Goal: Task Accomplishment & Management: Complete application form

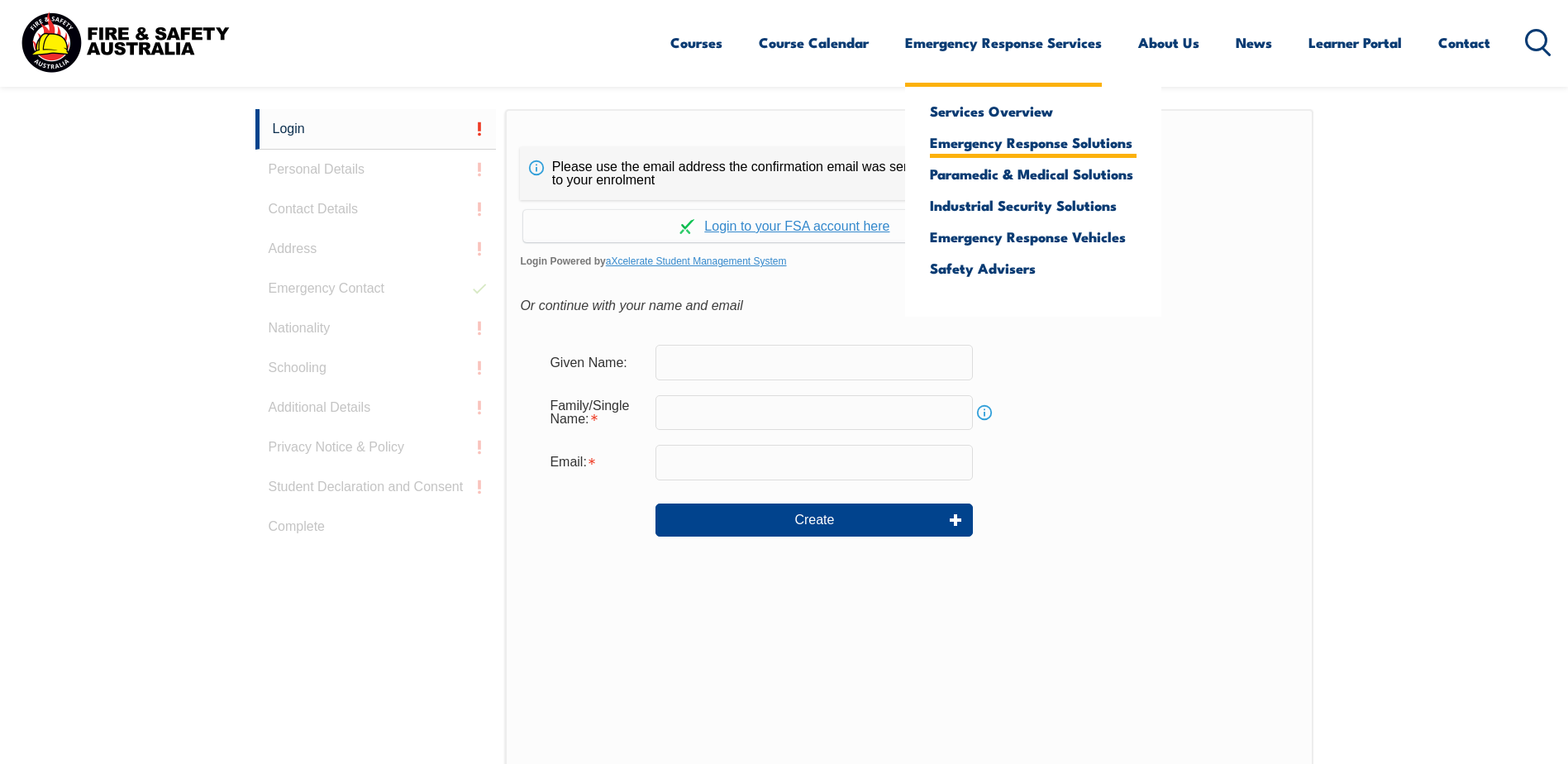
click at [972, 145] on link "Emergency Response Solutions" at bounding box center [1032, 142] width 206 height 15
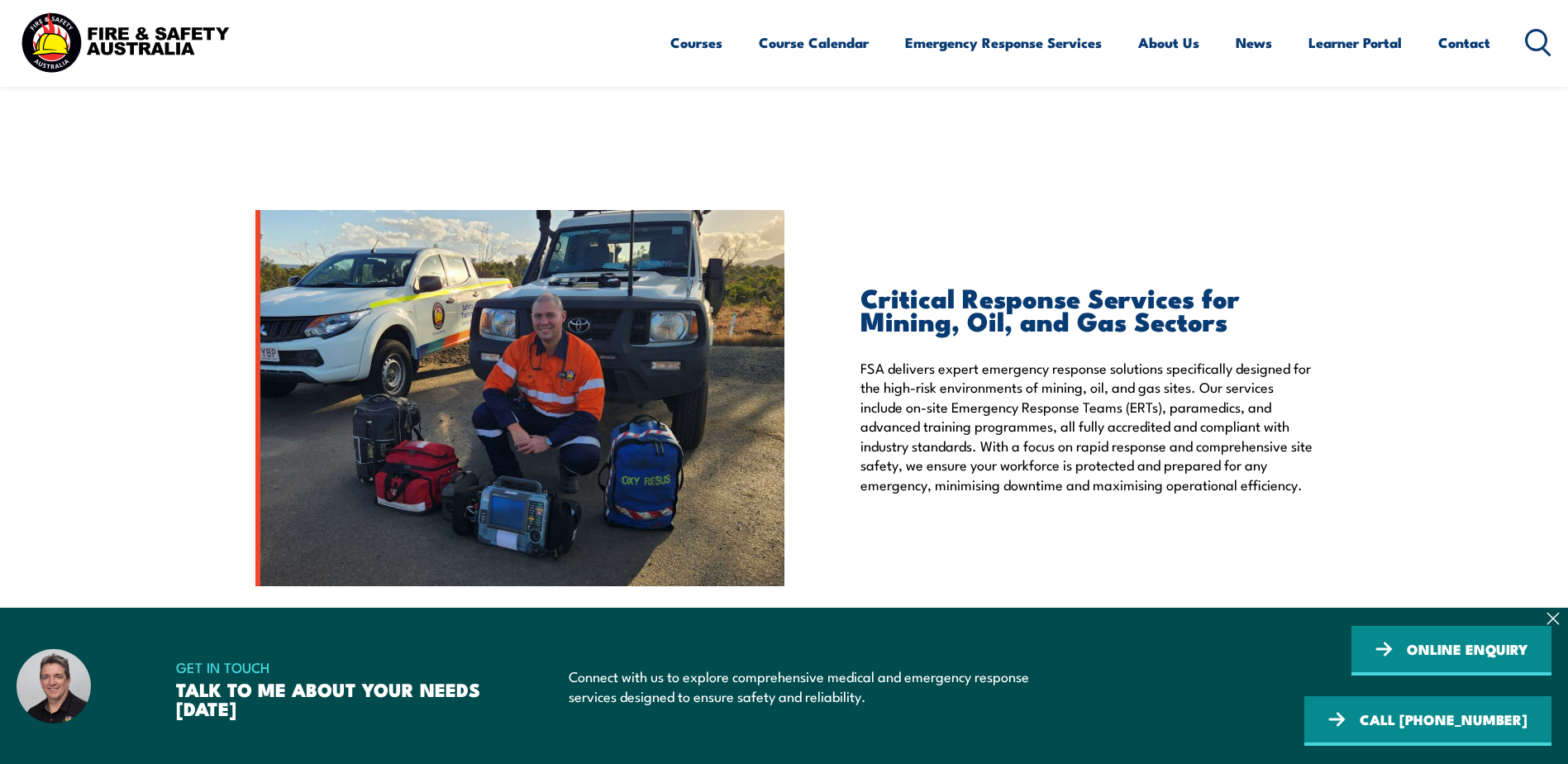
scroll to position [2563, 0]
click at [1352, 675] on link "ONLINE ENQUIRY" at bounding box center [1452, 650] width 200 height 49
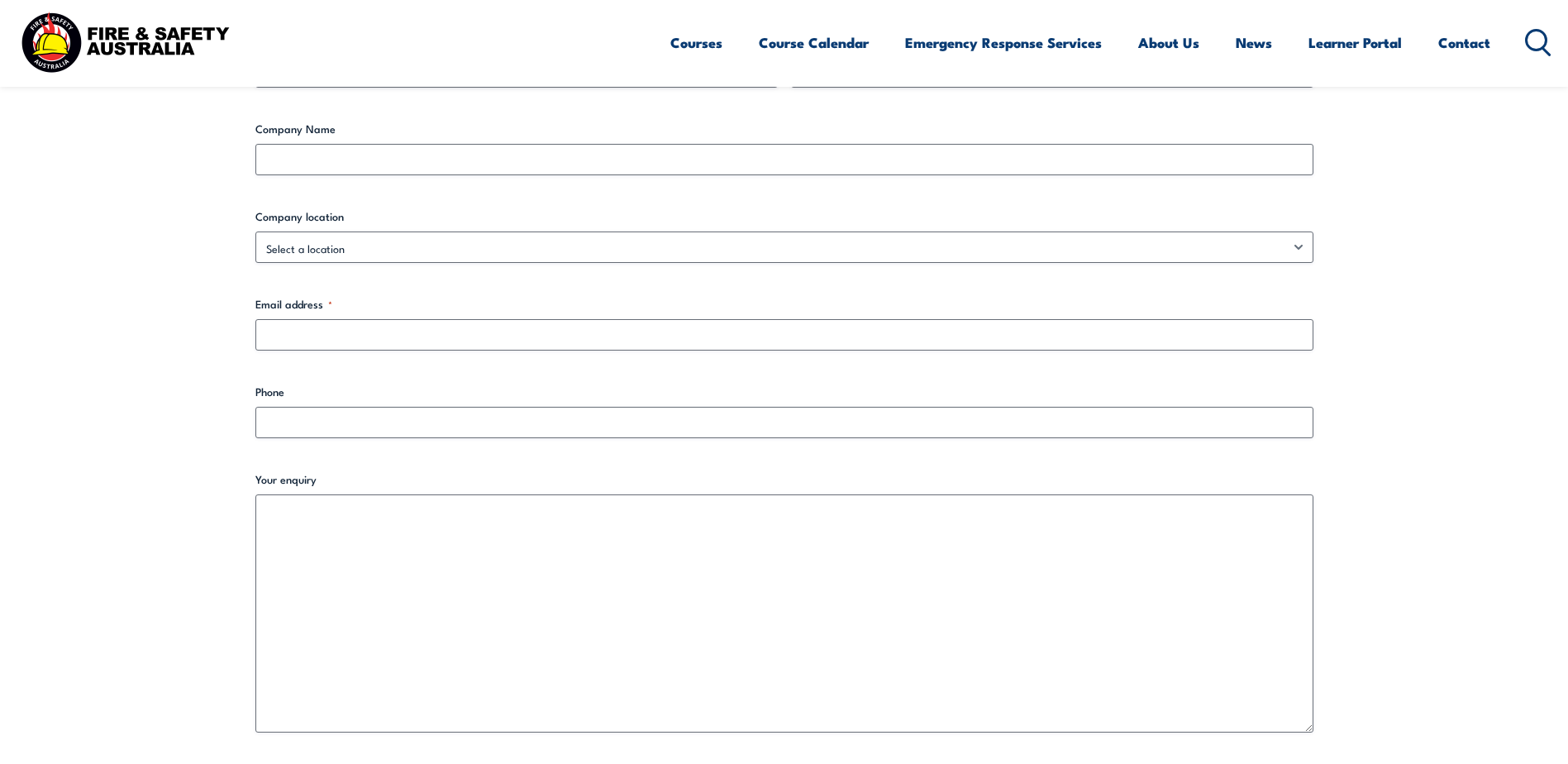
scroll to position [414, 0]
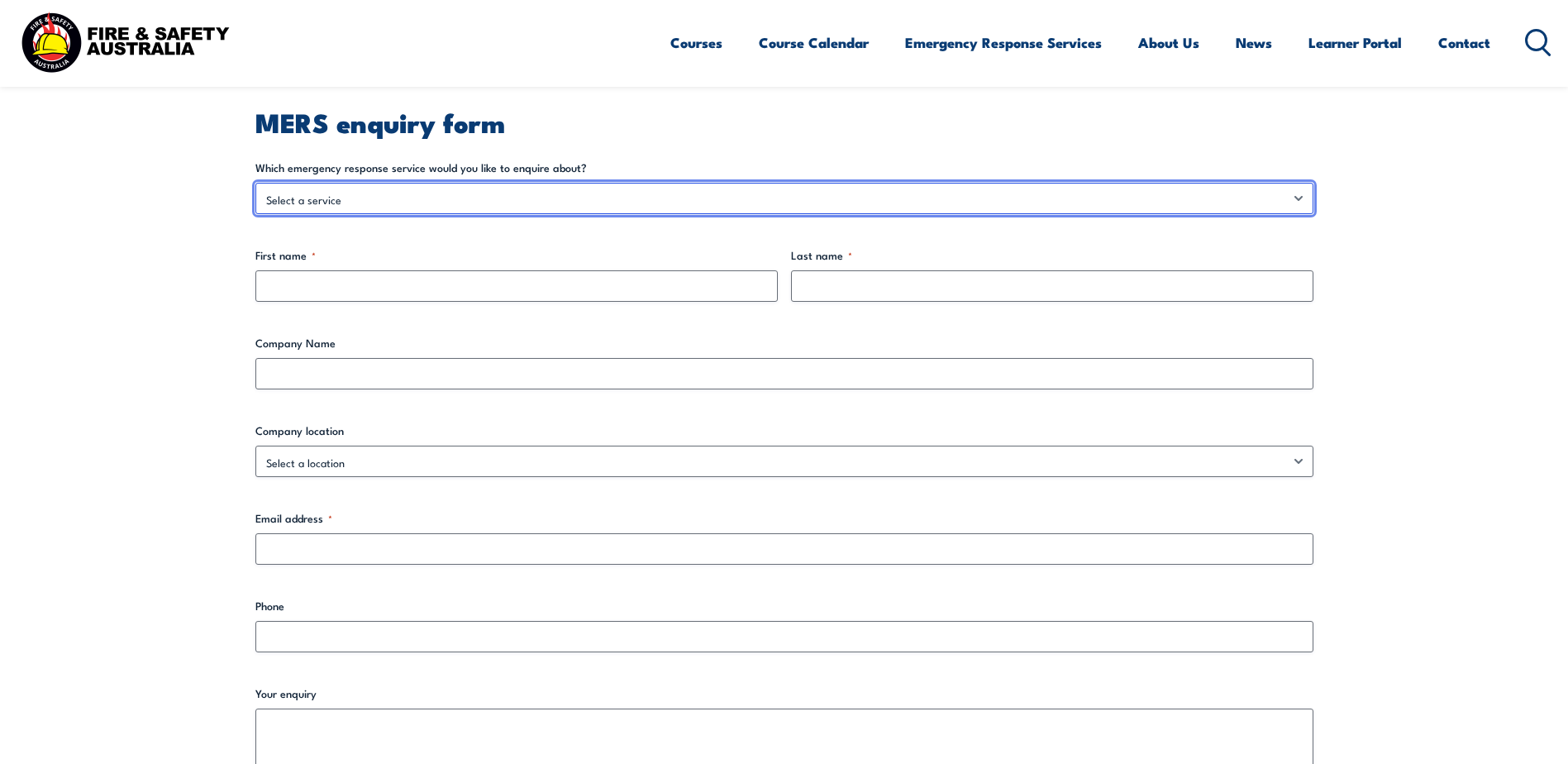
click at [505, 196] on select "Select a service Emergency Response Solutions Paramedic & Medical Solutions Ind…" at bounding box center [784, 198] width 1058 height 32
select select "Emergency Response Solutions"
click at [256, 183] on select "Select a service Emergency Response Solutions Paramedic & Medical Solutions Ind…" at bounding box center [784, 198] width 1058 height 32
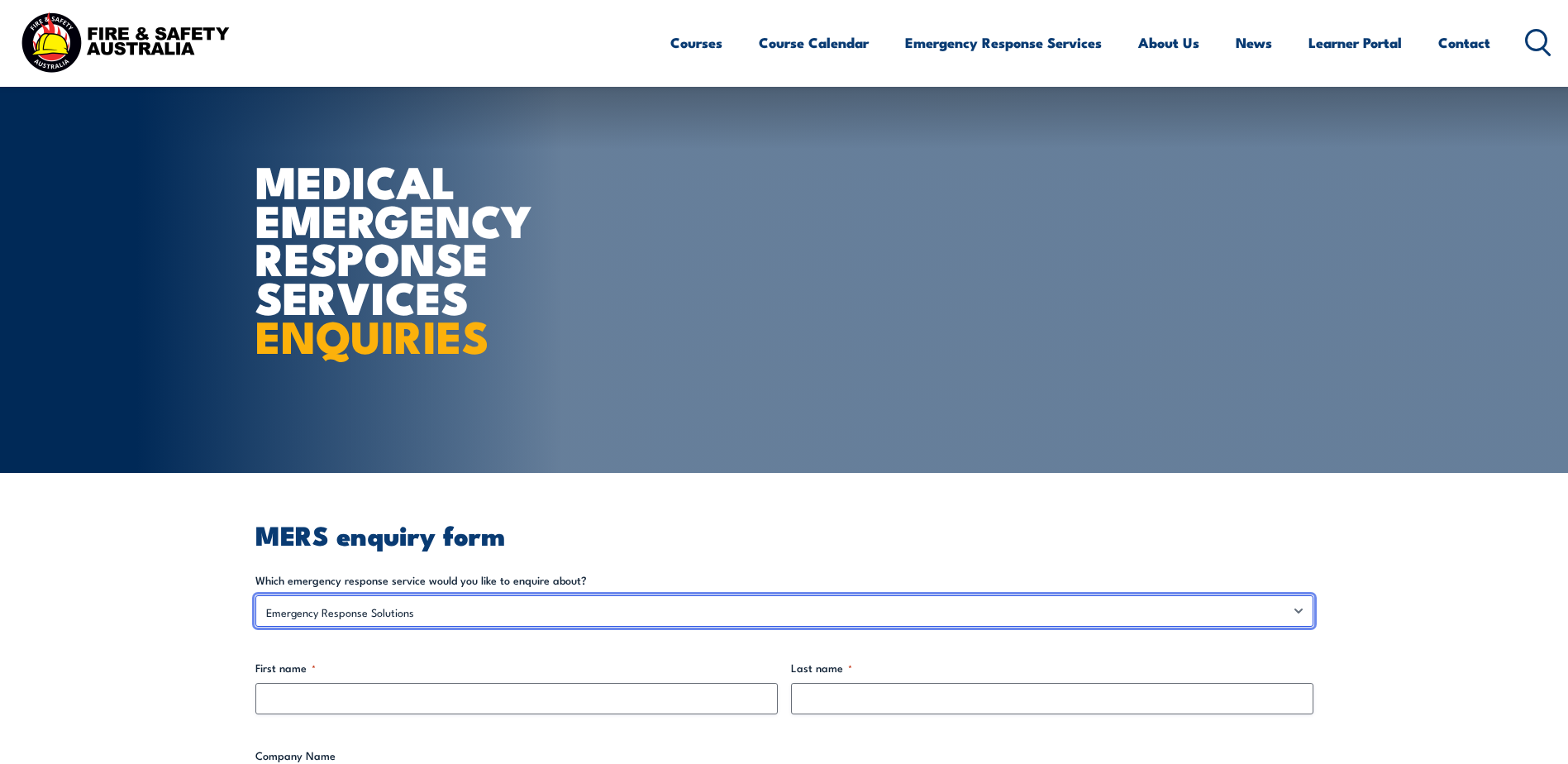
scroll to position [0, 0]
